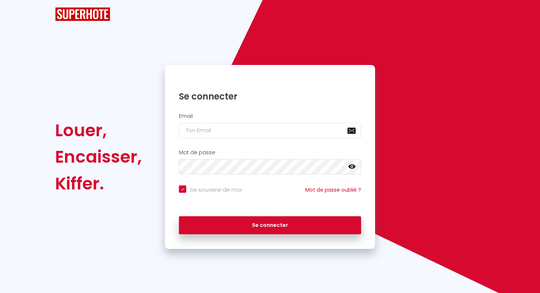
checkbox input "true"
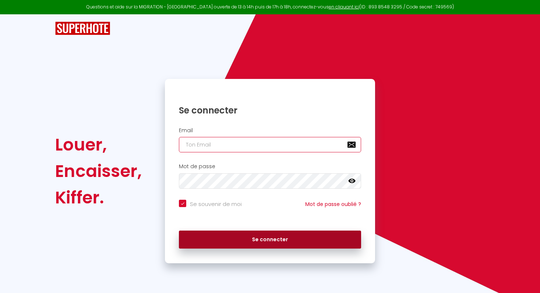
type input "[EMAIL_ADDRESS][DOMAIN_NAME]"
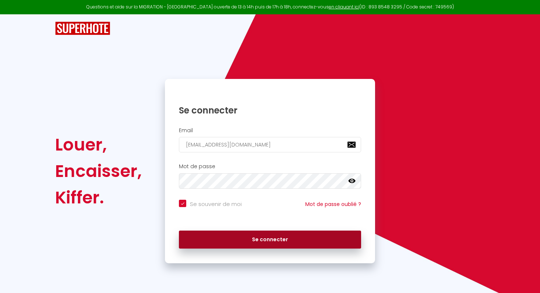
click at [257, 241] on button "Se connecter" at bounding box center [270, 240] width 182 height 18
checkbox input "true"
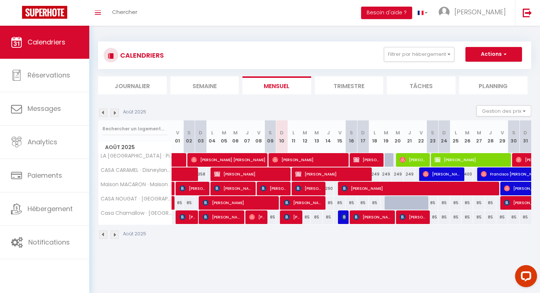
click at [488, 26] on div "CALENDRIERS Filtrer par hébergement 1 LA [GEOGRAPHIC_DATA] · Piscine Intérieure…" at bounding box center [314, 140] width 450 height 229
click at [488, 17] on link "[PERSON_NAME]" at bounding box center [474, 13] width 82 height 26
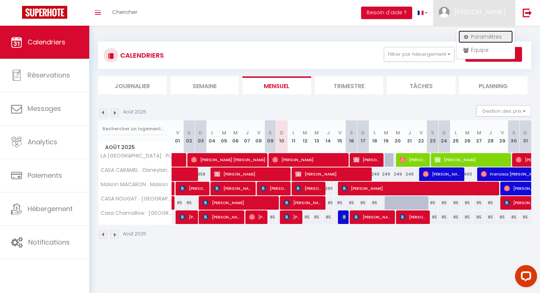
click at [478, 35] on link "Paramètres" at bounding box center [485, 36] width 54 height 12
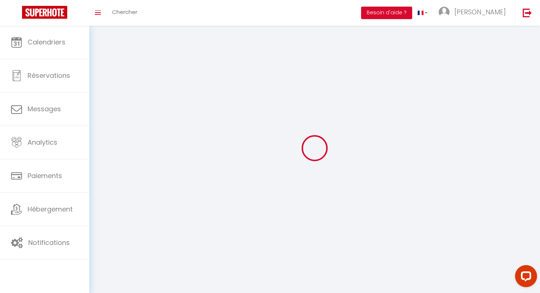
type input "zzSrdYLfN0ZOd73Pzsomh3AT2"
type input "6b3Ro07ibyBQgp8Gzd8xKgNCb"
type input "[URL][DOMAIN_NAME]"
select select "fr"
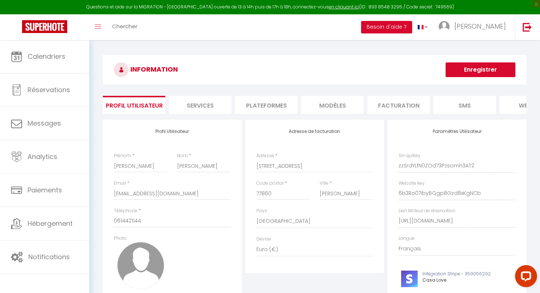
click at [407, 108] on li "Facturation" at bounding box center [398, 105] width 62 height 18
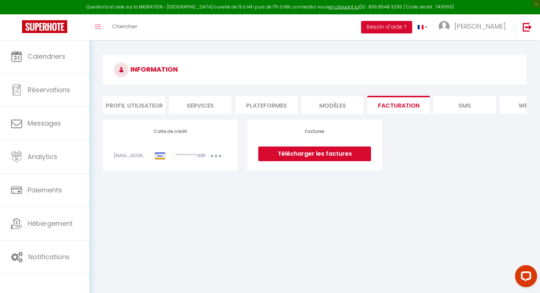
click at [305, 151] on link "Télécharger les factures" at bounding box center [314, 153] width 113 height 15
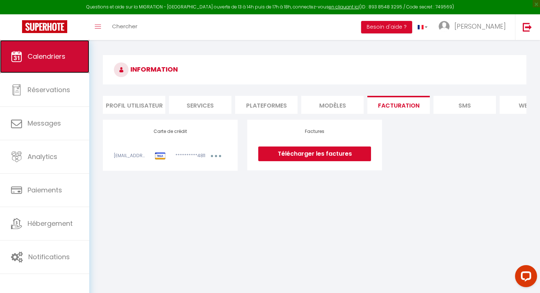
click at [21, 66] on link "Calendriers" at bounding box center [44, 56] width 89 height 33
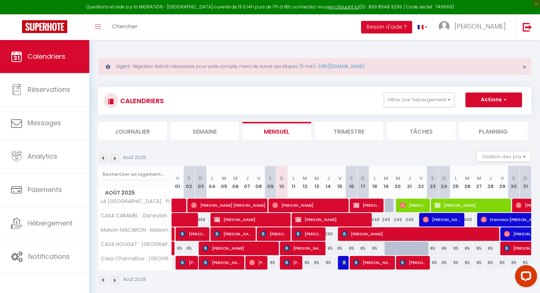
scroll to position [40, 0]
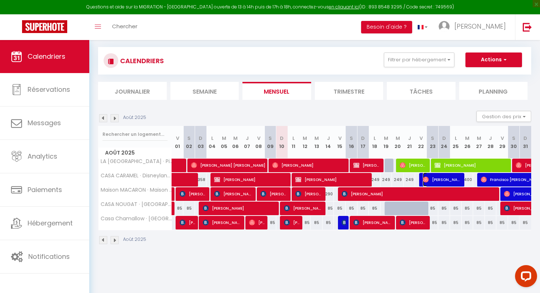
click at [433, 178] on span "[PERSON_NAME]" at bounding box center [441, 180] width 39 height 14
select select "OK"
select select "0"
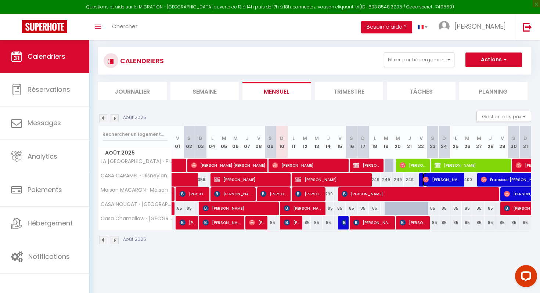
select select "1"
select select
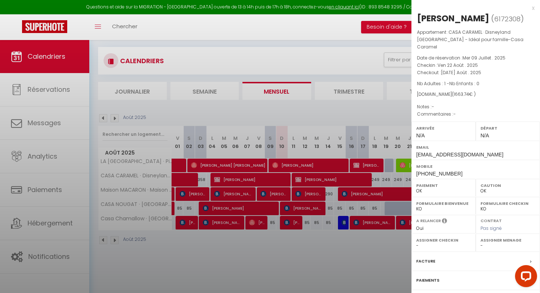
select select "28849"
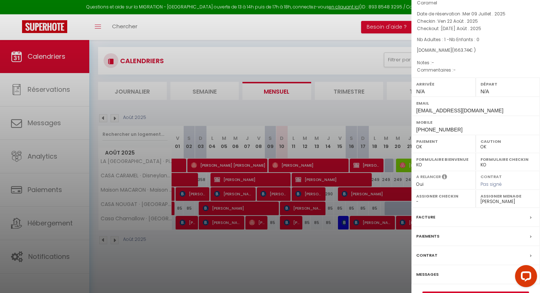
scroll to position [57, 0]
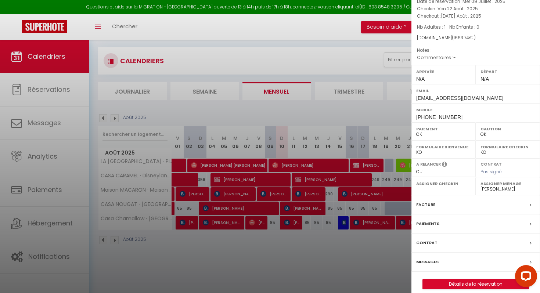
click at [426, 258] on label "Messages" at bounding box center [427, 262] width 22 height 8
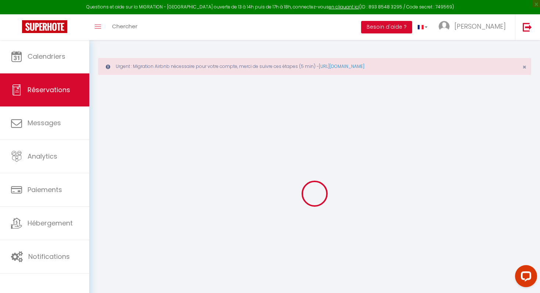
select select
checkbox input "false"
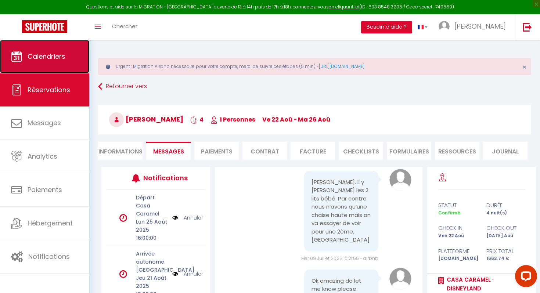
click at [40, 56] on span "Calendriers" at bounding box center [47, 56] width 38 height 9
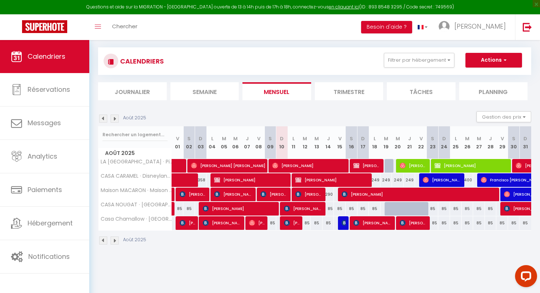
scroll to position [40, 0]
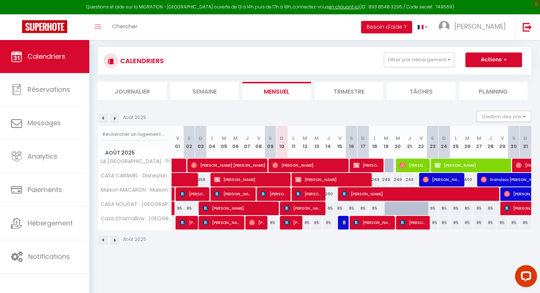
click at [378, 180] on div "249" at bounding box center [375, 180] width 12 height 14
type input "249"
type input "Lun 18 Août 2025"
type input "[DATE] Août 2025"
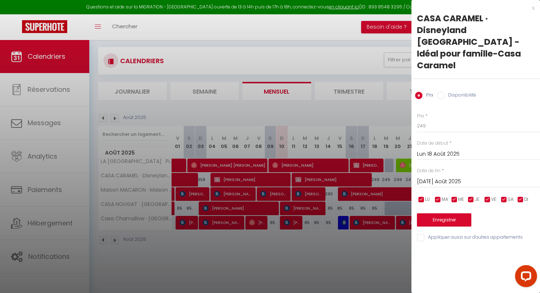
click at [533, 11] on div "x" at bounding box center [472, 8] width 123 height 9
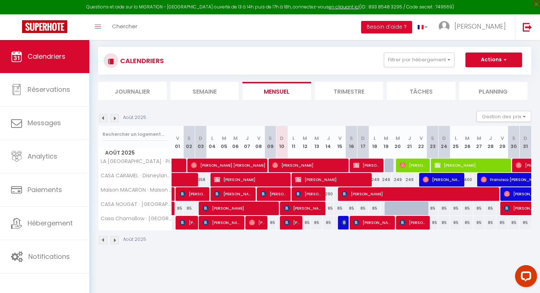
click at [376, 183] on div "249" at bounding box center [375, 180] width 12 height 14
type input "249"
type input "Lun 18 Août 2025"
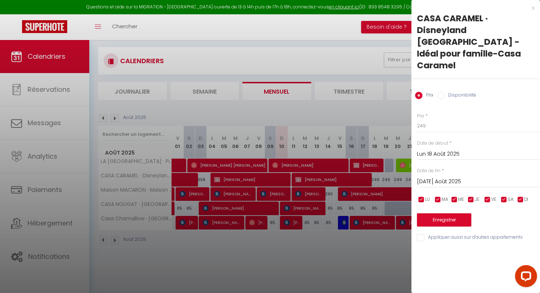
click at [451, 174] on div "[DATE] Août 2025 < Août 2025 > Dim Lun Mar Mer Jeu Ven Sam 1 2 3 4 5 6 7 8 9 10…" at bounding box center [478, 180] width 123 height 13
click at [451, 177] on input "[DATE] Août 2025" at bounding box center [478, 182] width 123 height 10
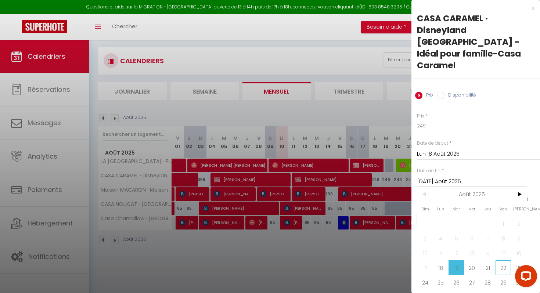
click at [508, 260] on span "22" at bounding box center [503, 267] width 16 height 15
type input "Ven 22 Août 2025"
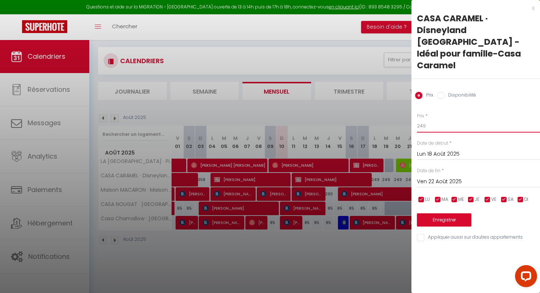
click at [439, 119] on input "249" at bounding box center [478, 125] width 123 height 13
type input "229"
click at [440, 213] on button "Enregistrer" at bounding box center [444, 219] width 54 height 13
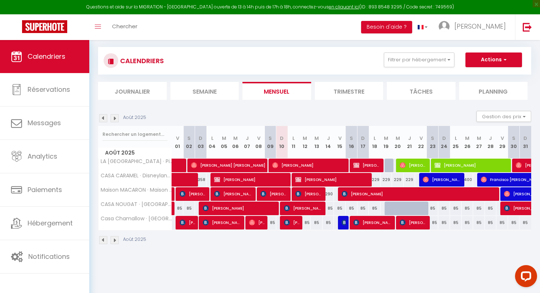
click at [116, 117] on img at bounding box center [114, 118] width 8 height 8
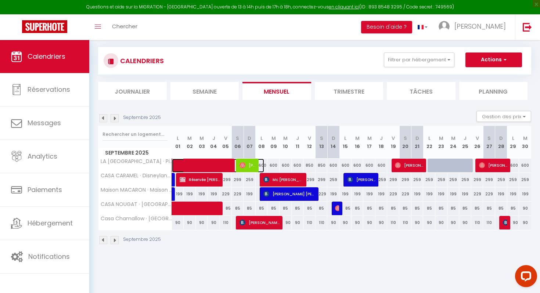
click at [262, 165] on span at bounding box center [221, 166] width 84 height 14
select select "OK"
select select "0"
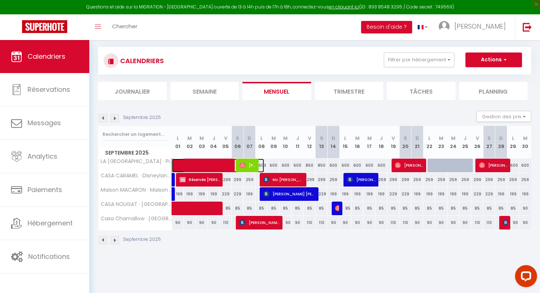
select select "1"
select select
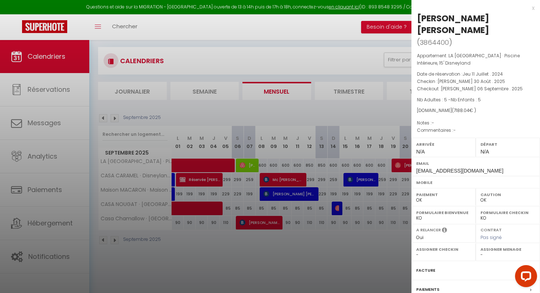
click at [534, 7] on div "x [PERSON_NAME] [PERSON_NAME] ( 3864400 ) Appartement : LA [GEOGRAPHIC_DATA] · …" at bounding box center [475, 183] width 128 height 366
click at [527, 11] on div "x" at bounding box center [472, 8] width 123 height 9
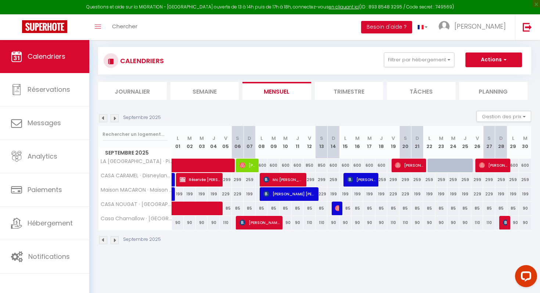
click at [273, 165] on div "600" at bounding box center [273, 166] width 12 height 14
type input "600"
type input "[DATE] Septembre 2025"
type input "Mer 10 Septembre 2025"
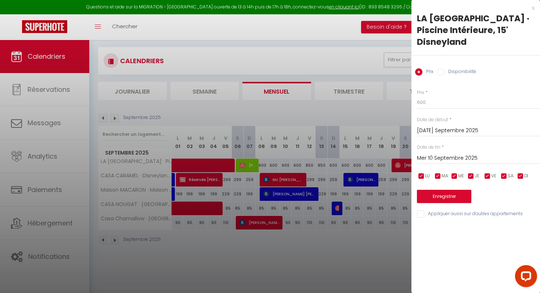
click at [446, 126] on input "[DATE] Septembre 2025" at bounding box center [478, 131] width 123 height 10
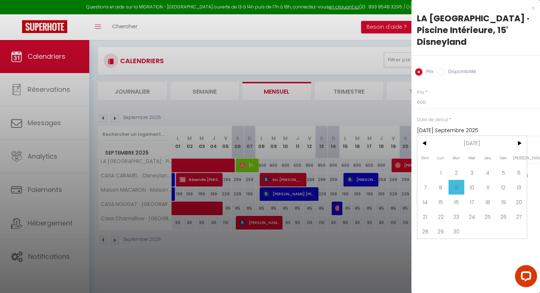
click at [439, 180] on span "8" at bounding box center [441, 187] width 16 height 15
type input "Lun 08 Septembre 2025"
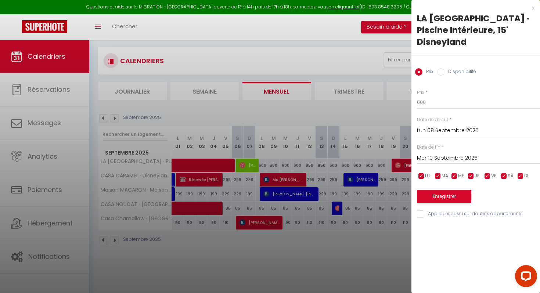
click at [438, 153] on input "Mer 10 Septembre 2025" at bounding box center [478, 158] width 123 height 10
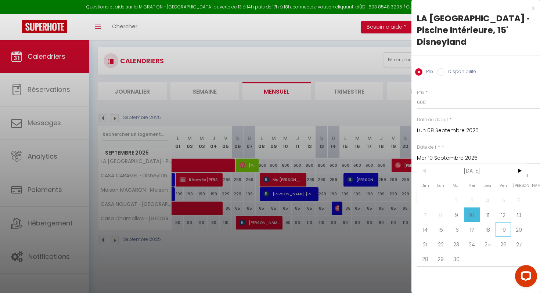
click at [501, 222] on span "19" at bounding box center [503, 229] width 16 height 15
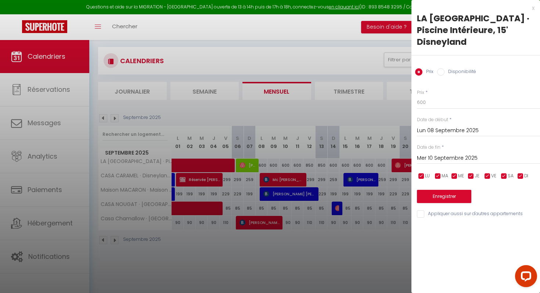
type input "Ven 19 Septembre 2025"
click at [435, 96] on input "600" at bounding box center [478, 102] width 123 height 13
type input "6"
type input "550"
click at [443, 190] on button "Enregistrer" at bounding box center [444, 196] width 54 height 13
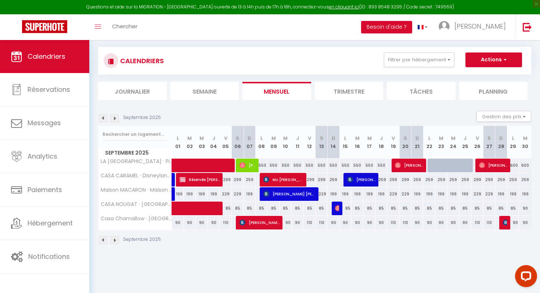
click at [382, 182] on div "259" at bounding box center [381, 180] width 12 height 14
type input "259"
type input "Jeu 18 Septembre 2025"
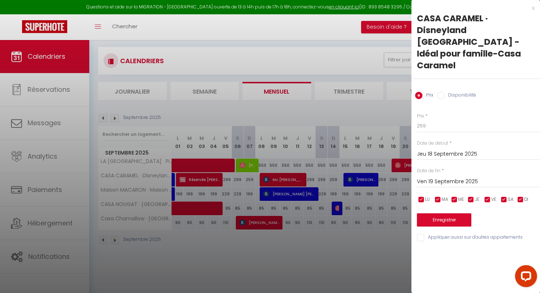
click at [457, 177] on input "Ven 19 Septembre 2025" at bounding box center [478, 182] width 123 height 10
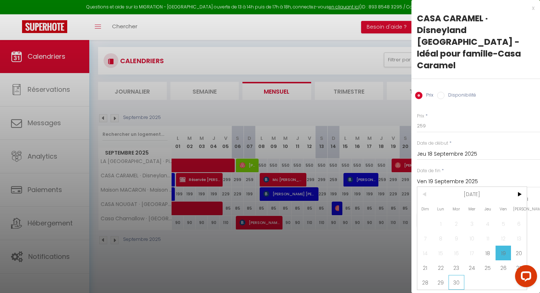
click at [458, 275] on span "30" at bounding box center [456, 282] width 16 height 15
type input "[DATE] Septembre 2025"
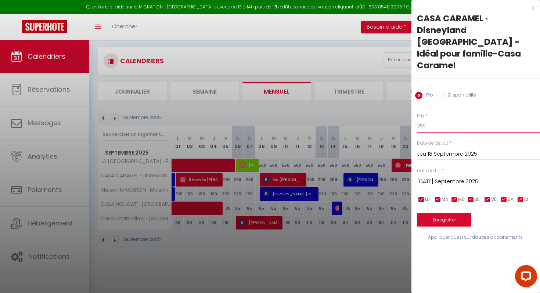
click at [429, 119] on input "259" at bounding box center [478, 125] width 123 height 13
type input "230"
click at [439, 213] on button "Enregistrer" at bounding box center [444, 219] width 54 height 13
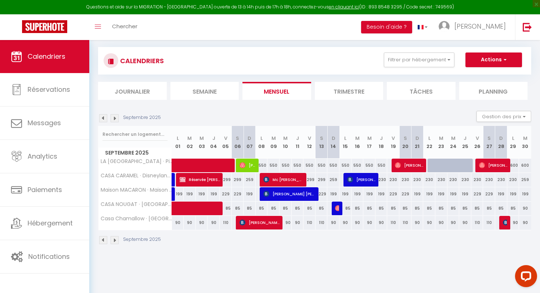
click at [116, 119] on img at bounding box center [114, 118] width 8 height 8
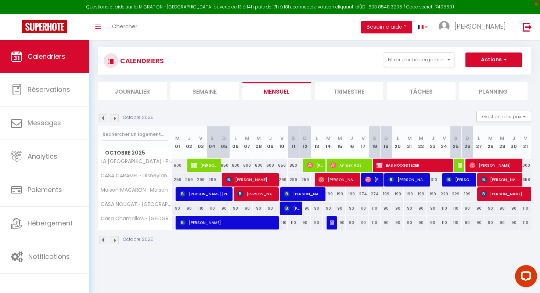
click at [116, 119] on img at bounding box center [114, 118] width 8 height 8
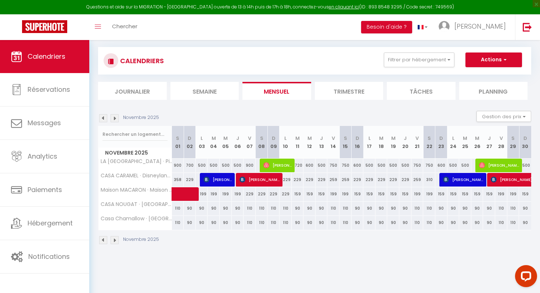
click at [116, 119] on img at bounding box center [114, 118] width 8 height 8
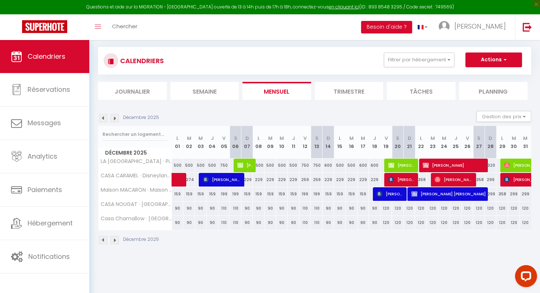
click at [105, 119] on img at bounding box center [103, 118] width 8 height 8
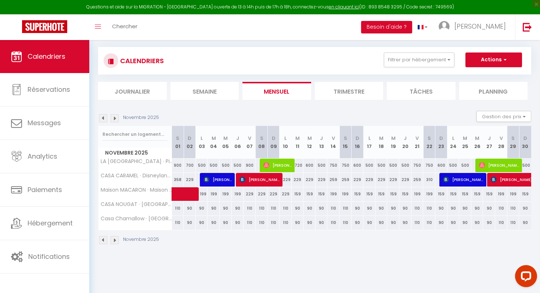
click at [105, 119] on img at bounding box center [103, 118] width 8 height 8
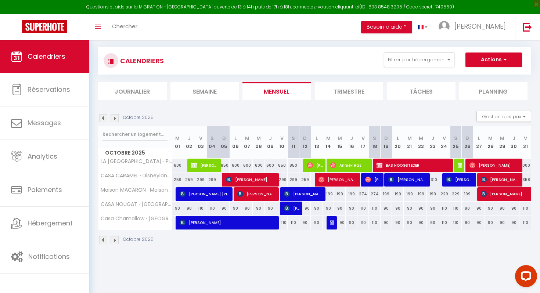
click at [105, 119] on img at bounding box center [103, 118] width 8 height 8
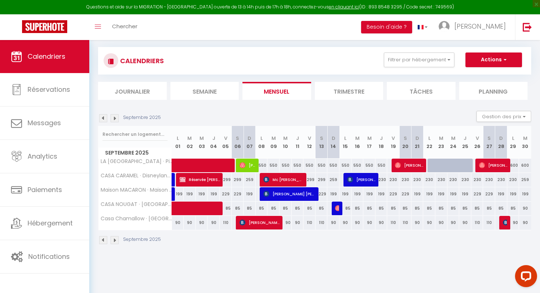
click at [105, 119] on img at bounding box center [103, 118] width 8 height 8
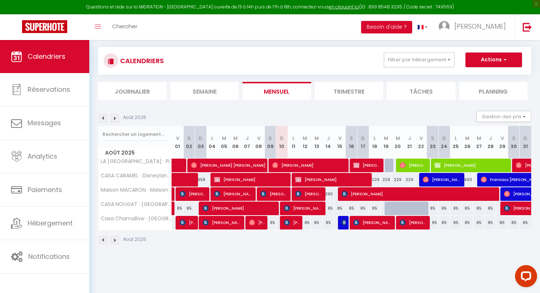
click at [105, 119] on img at bounding box center [103, 118] width 8 height 8
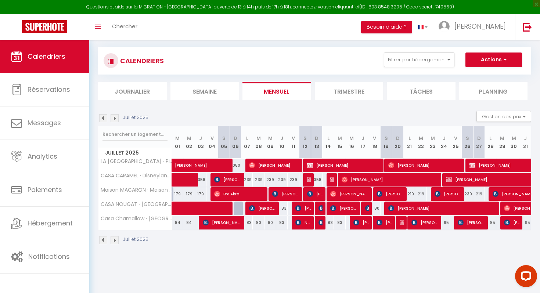
click at [115, 118] on img at bounding box center [114, 118] width 8 height 8
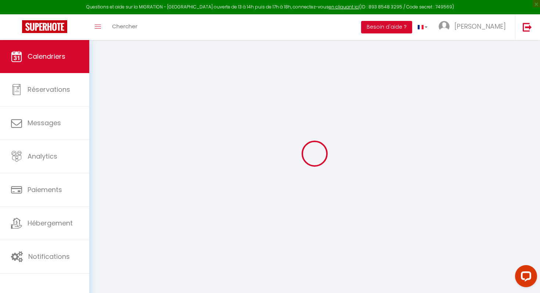
click at [115, 118] on div at bounding box center [314, 153] width 433 height 227
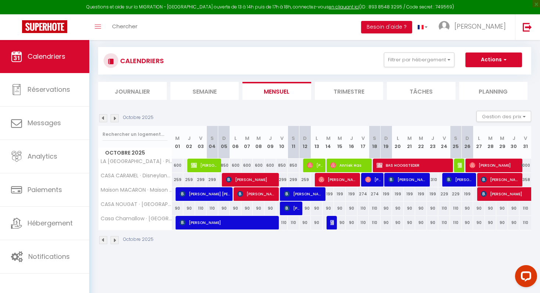
click at [115, 118] on img at bounding box center [114, 118] width 8 height 8
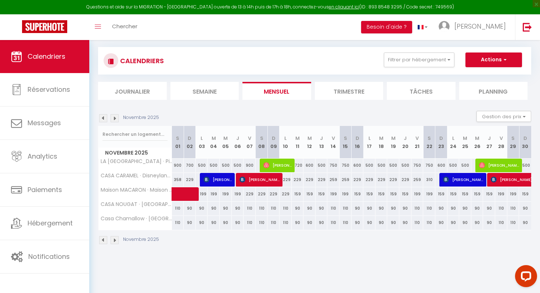
click at [115, 118] on img at bounding box center [114, 118] width 8 height 8
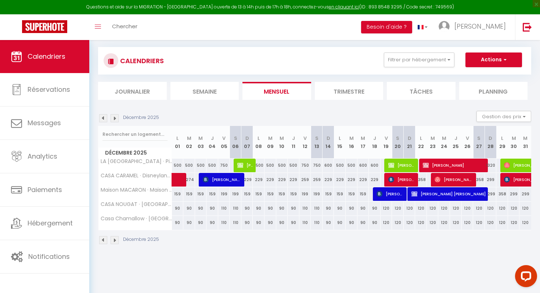
click at [115, 118] on img at bounding box center [114, 118] width 8 height 8
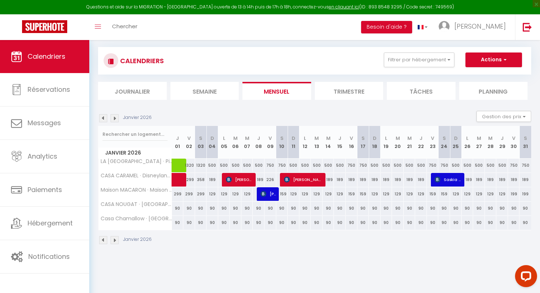
click at [115, 118] on img at bounding box center [114, 118] width 8 height 8
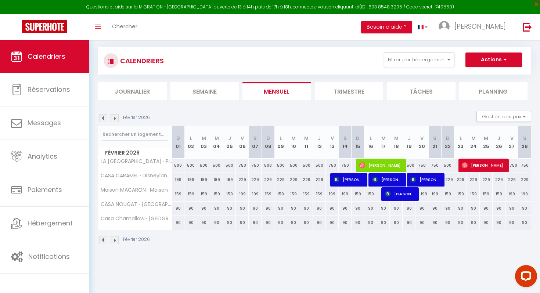
click at [115, 118] on img at bounding box center [114, 118] width 8 height 8
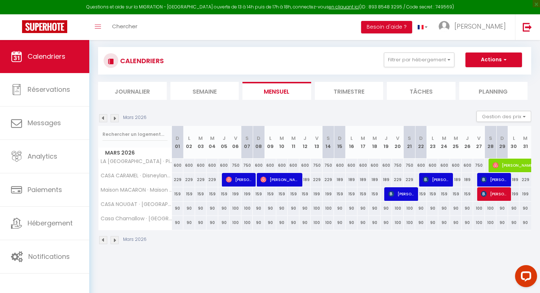
click at [115, 118] on img at bounding box center [114, 118] width 8 height 8
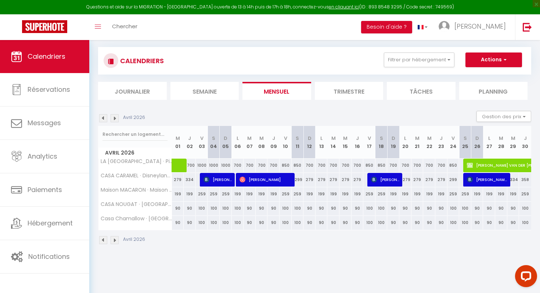
click at [115, 118] on img at bounding box center [114, 118] width 8 height 8
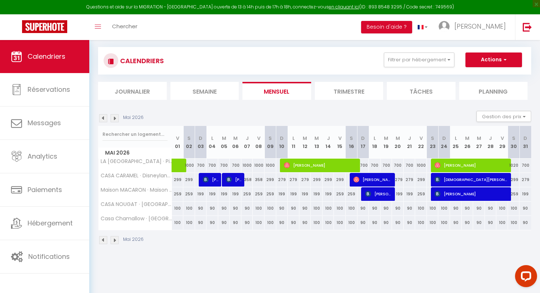
click at [115, 118] on img at bounding box center [114, 118] width 8 height 8
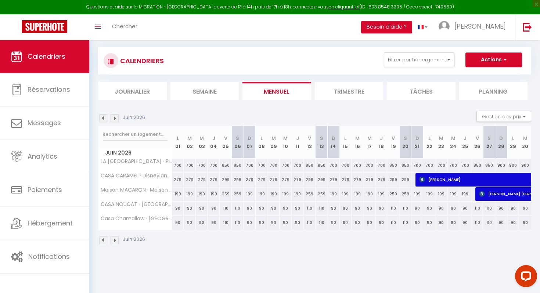
click at [115, 118] on img at bounding box center [114, 118] width 8 height 8
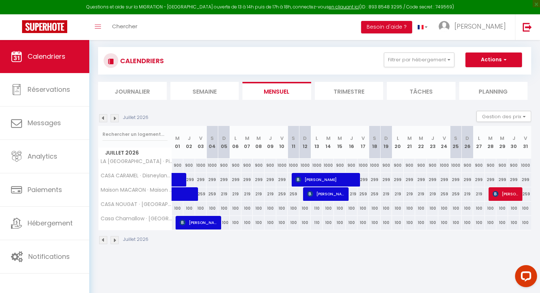
click at [115, 118] on img at bounding box center [114, 118] width 8 height 8
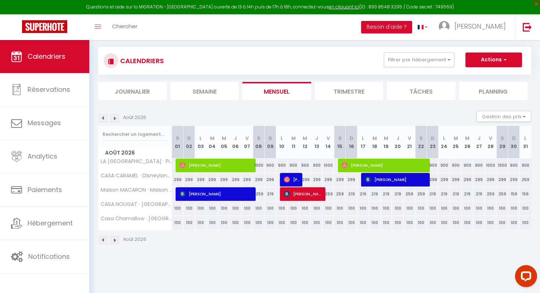
click at [105, 119] on img at bounding box center [103, 118] width 8 height 8
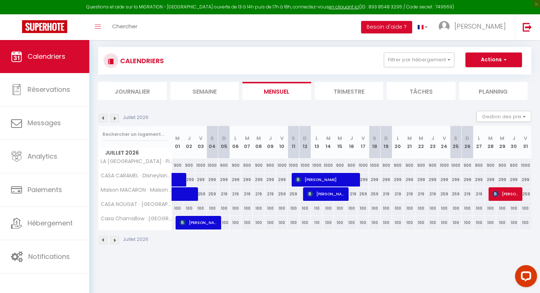
click at [105, 119] on img at bounding box center [103, 118] width 8 height 8
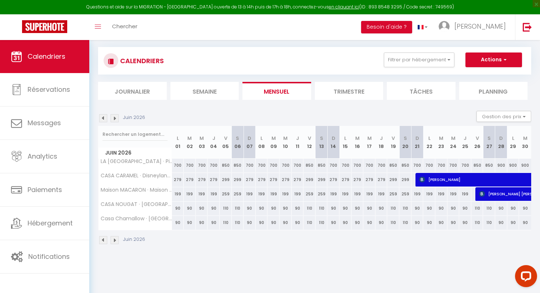
click at [105, 119] on img at bounding box center [103, 118] width 8 height 8
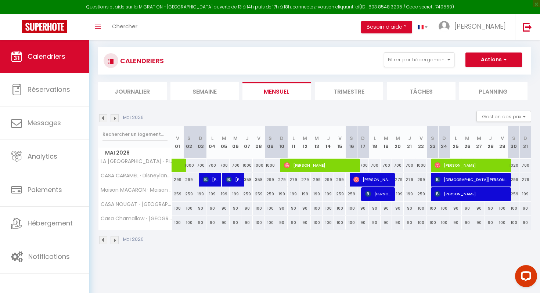
click at [105, 119] on img at bounding box center [103, 118] width 8 height 8
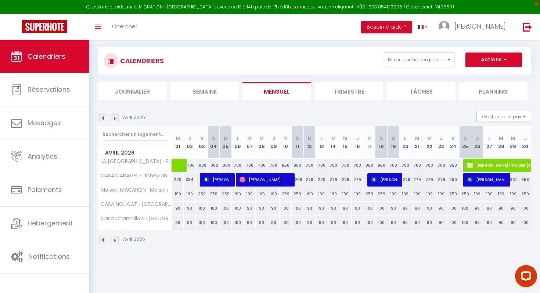
click at [105, 119] on img at bounding box center [103, 118] width 8 height 8
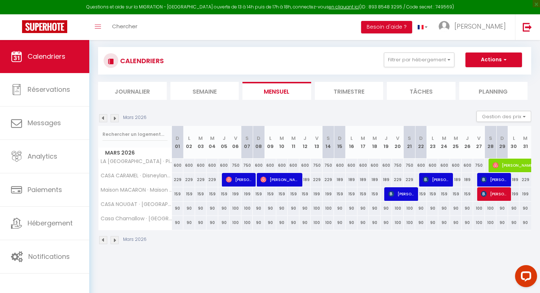
click at [105, 119] on img at bounding box center [103, 118] width 8 height 8
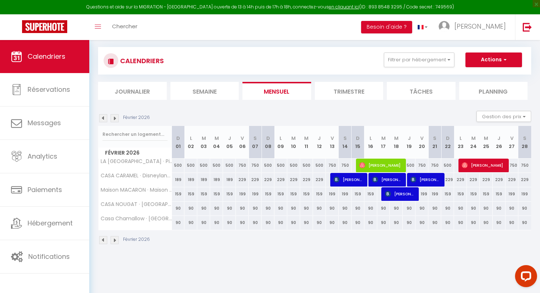
click at [105, 119] on img at bounding box center [103, 118] width 8 height 8
